Goal: Task Accomplishment & Management: Manage account settings

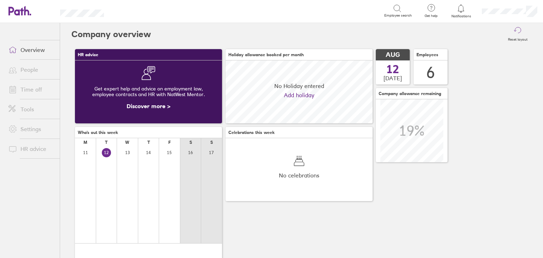
scroll to position [63, 147]
click at [461, 8] on icon at bounding box center [461, 8] width 8 height 8
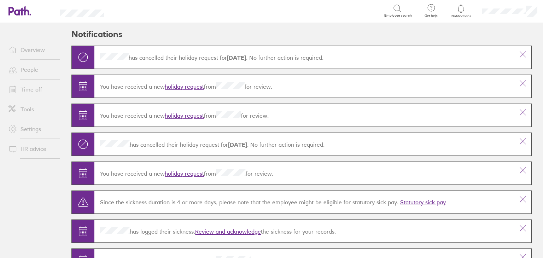
click at [186, 87] on link "holiday request" at bounding box center [184, 86] width 39 height 7
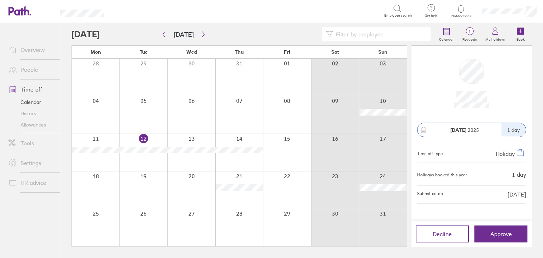
click at [252, 198] on div at bounding box center [239, 189] width 48 height 37
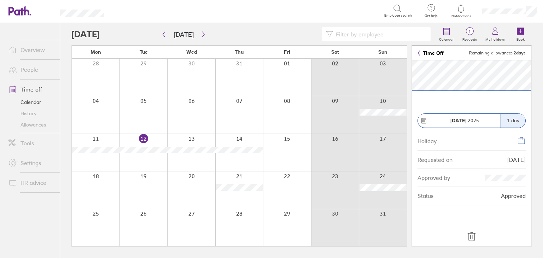
click at [462, 11] on icon at bounding box center [461, 8] width 8 height 8
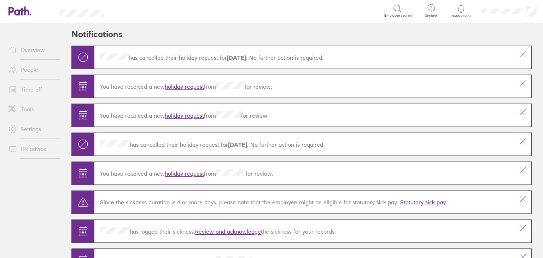
click at [190, 115] on link "holiday request" at bounding box center [184, 115] width 39 height 7
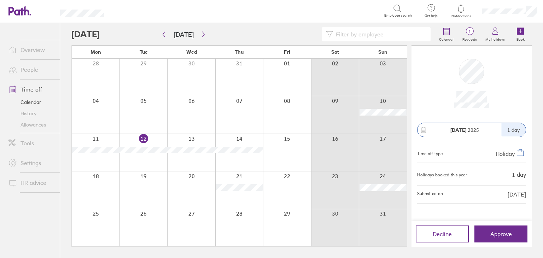
click at [231, 196] on div at bounding box center [239, 189] width 48 height 37
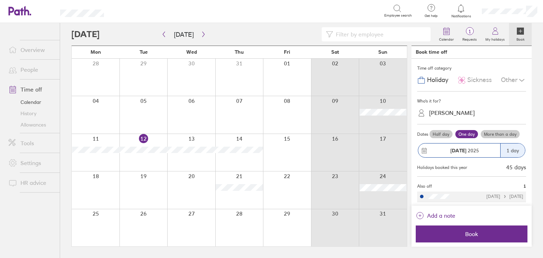
click at [294, 194] on div at bounding box center [287, 189] width 48 height 37
click at [346, 190] on div at bounding box center [335, 189] width 48 height 37
click at [333, 180] on div at bounding box center [335, 189] width 48 height 37
click at [290, 186] on div at bounding box center [287, 189] width 48 height 37
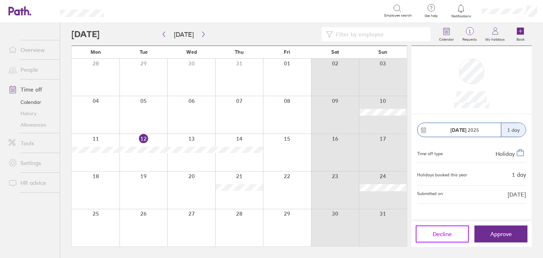
click at [459, 239] on button "Decline" at bounding box center [442, 234] width 53 height 17
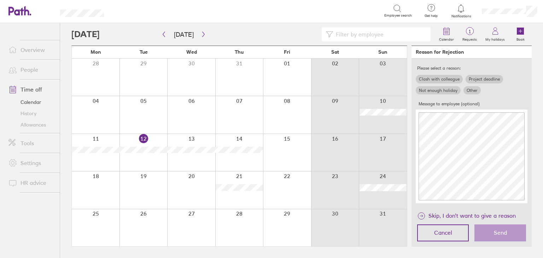
click at [470, 90] on label "Other" at bounding box center [472, 90] width 17 height 8
click at [0, 0] on input "Other" at bounding box center [0, 0] width 0 height 0
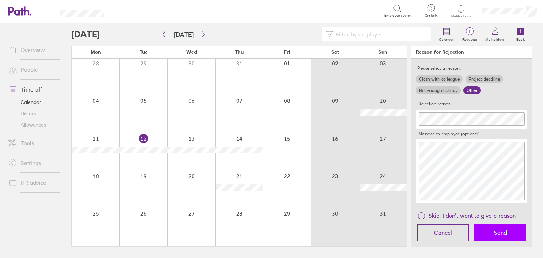
click at [506, 232] on span "Send" at bounding box center [500, 232] width 13 height 6
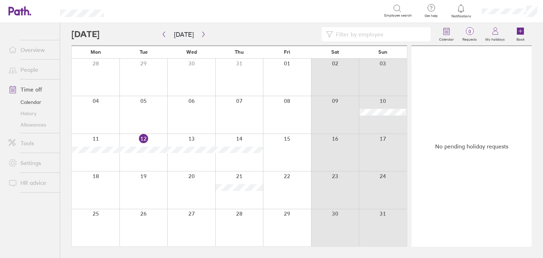
click at [274, 151] on div at bounding box center [287, 152] width 48 height 37
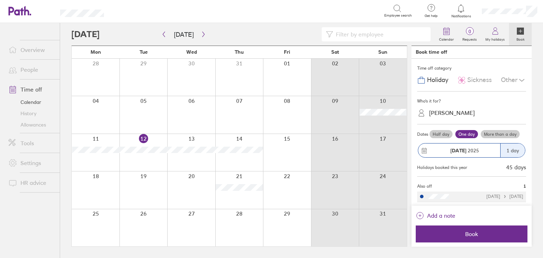
click at [458, 8] on icon at bounding box center [461, 8] width 8 height 8
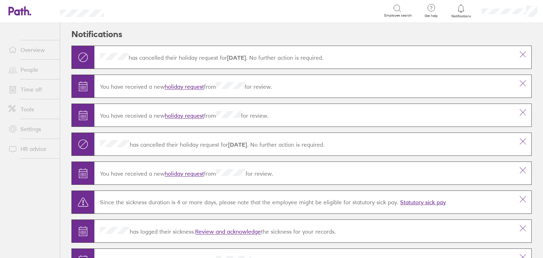
click at [188, 85] on link "holiday request" at bounding box center [184, 86] width 39 height 7
